Goal: Task Accomplishment & Management: Complete application form

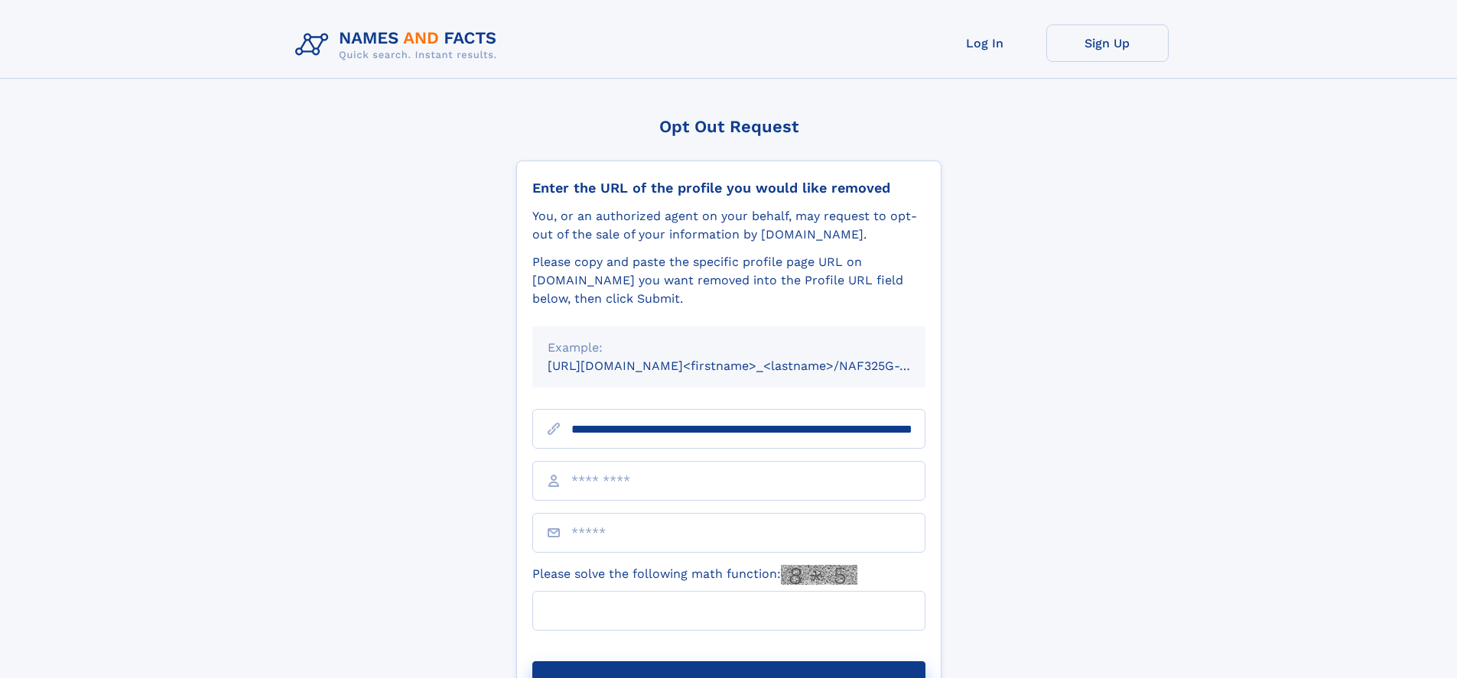
scroll to position [0, 171]
type input "**********"
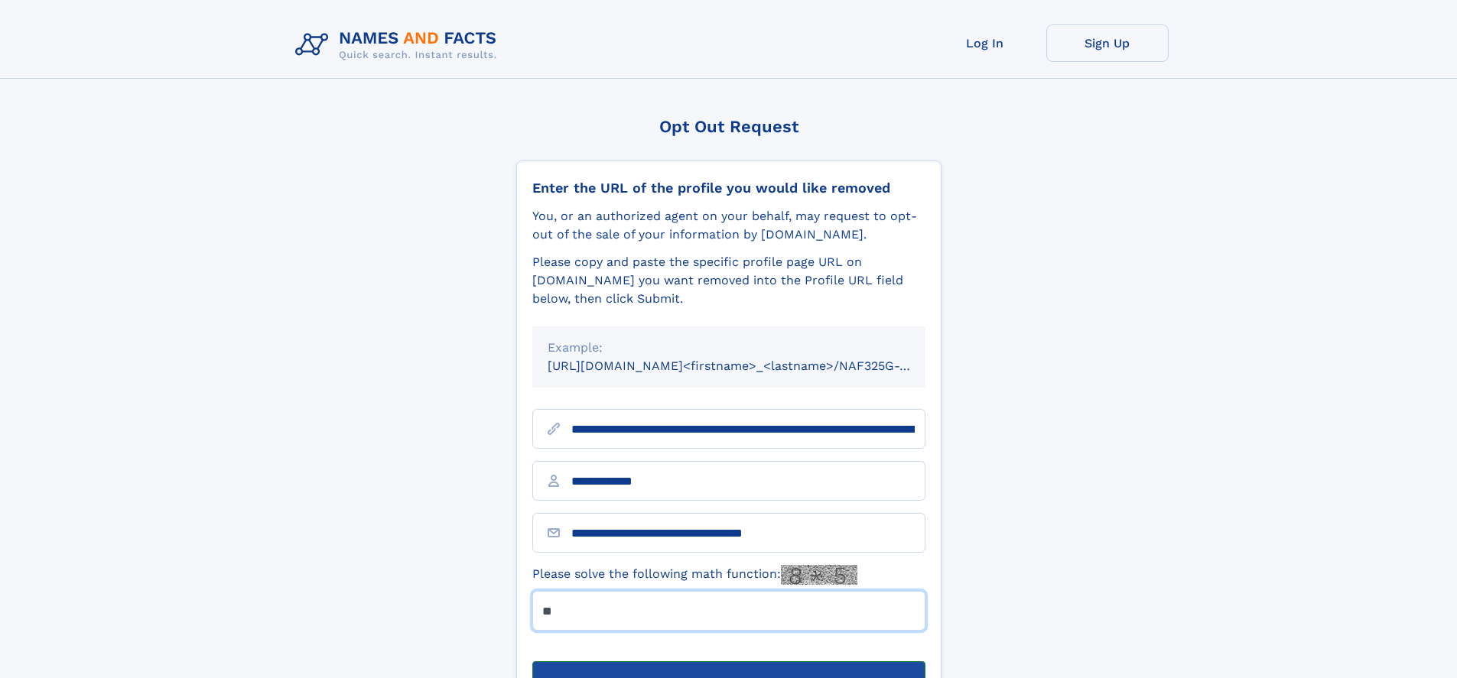
type input "**"
click at [728, 662] on button "Submit Opt Out Request" at bounding box center [728, 686] width 393 height 49
